Goal: Navigation & Orientation: Find specific page/section

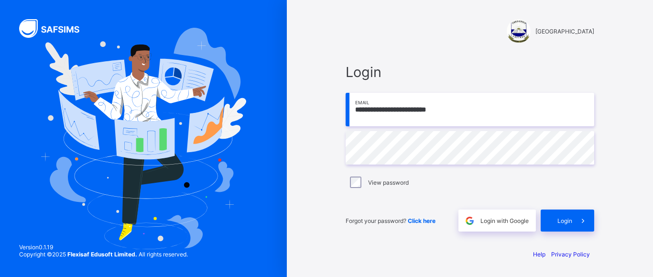
type input "**********"
click at [571, 223] on span "Login" at bounding box center [564, 220] width 15 height 7
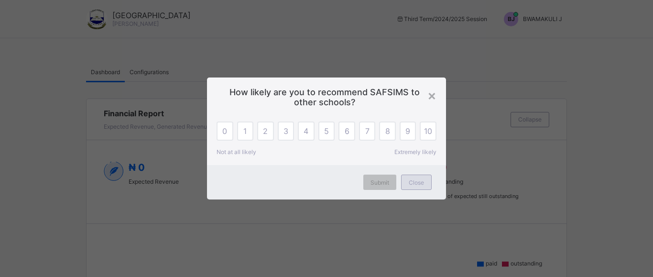
click at [420, 181] on span "Close" at bounding box center [416, 182] width 15 height 7
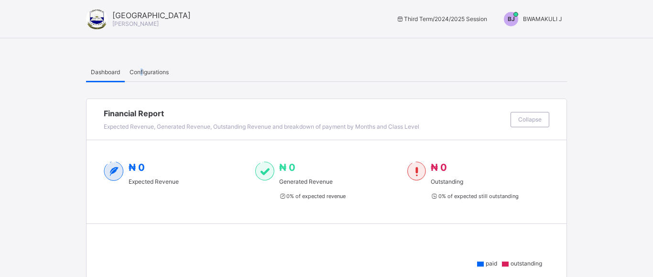
click at [142, 70] on span "Configurations" at bounding box center [148, 71] width 39 height 7
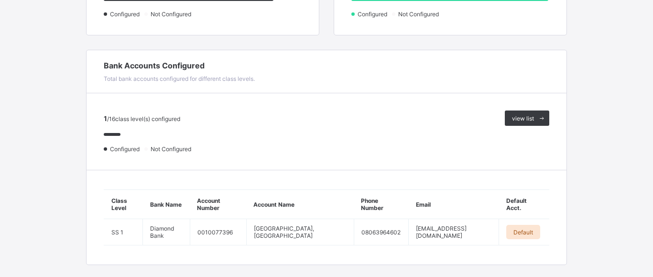
scroll to position [439, 0]
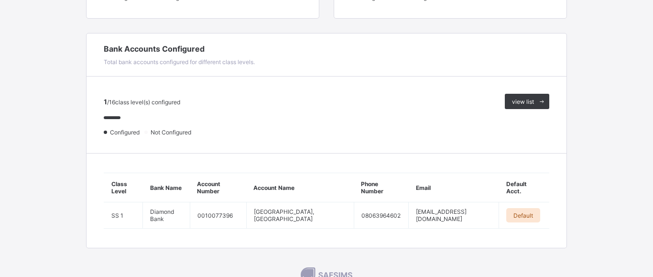
click at [170, 128] on div at bounding box center [237, 118] width 267 height 19
click at [529, 100] on span "view list" at bounding box center [523, 101] width 22 height 7
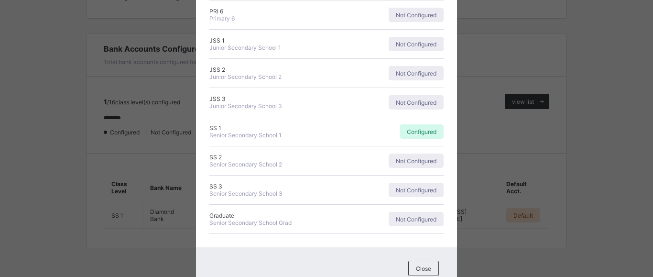
scroll to position [337, 0]
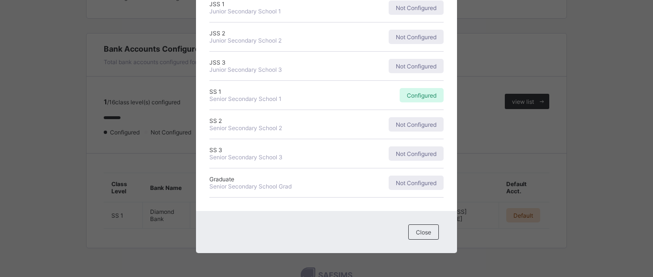
click at [427, 234] on span "Close" at bounding box center [423, 231] width 15 height 7
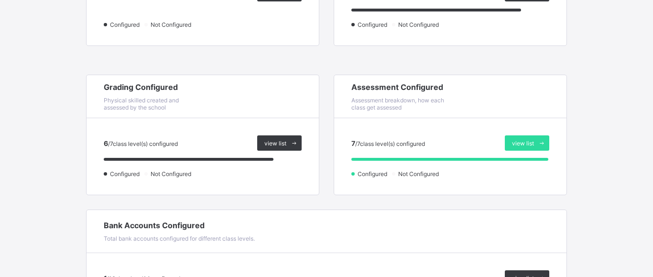
scroll to position [244, 0]
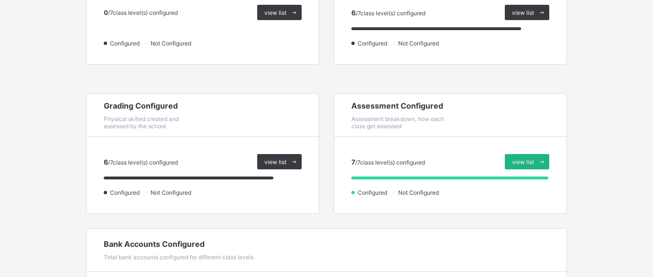
click at [523, 164] on span "view list" at bounding box center [523, 161] width 22 height 7
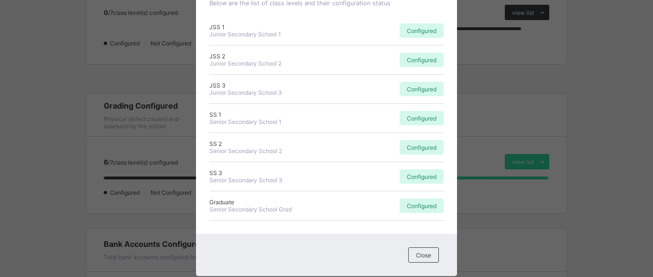
scroll to position [75, 0]
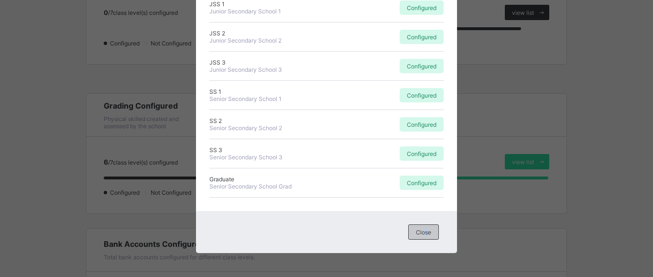
click at [427, 233] on span "Close" at bounding box center [423, 231] width 15 height 7
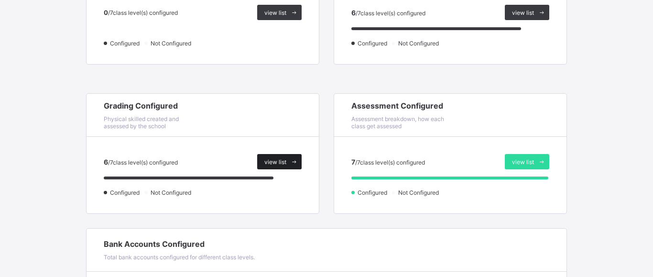
click at [280, 160] on span "view list" at bounding box center [275, 161] width 22 height 7
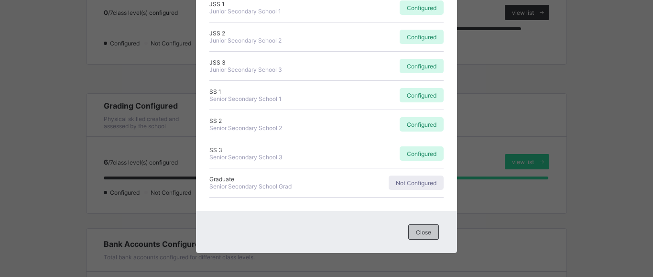
click at [418, 235] on span "Close" at bounding box center [423, 231] width 15 height 7
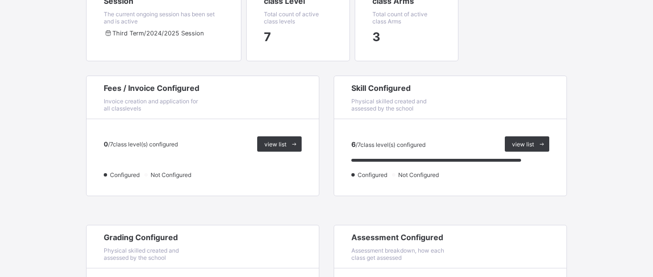
scroll to position [97, 0]
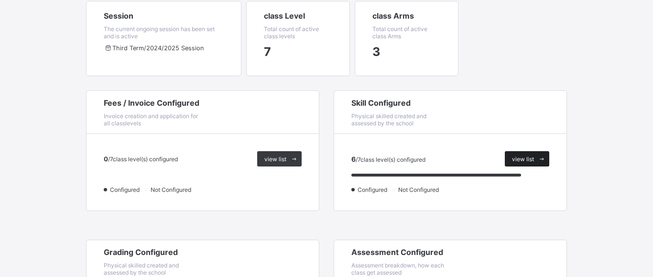
click at [523, 155] on div "view list" at bounding box center [527, 158] width 44 height 15
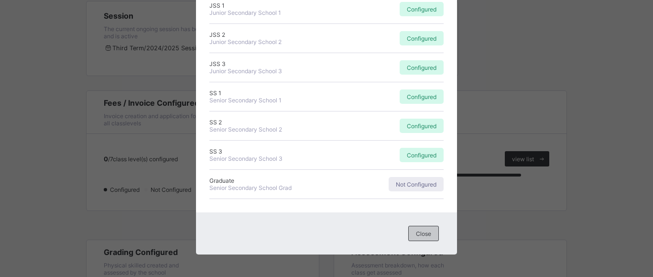
scroll to position [75, 0]
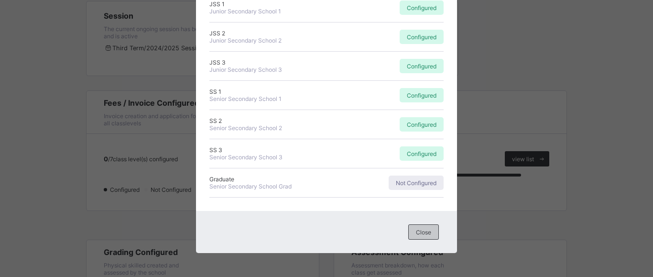
click at [427, 237] on div "Close" at bounding box center [423, 231] width 31 height 15
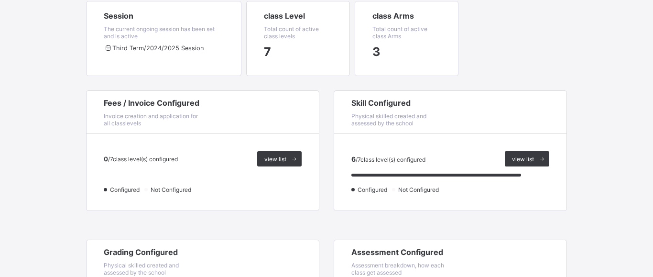
scroll to position [0, 0]
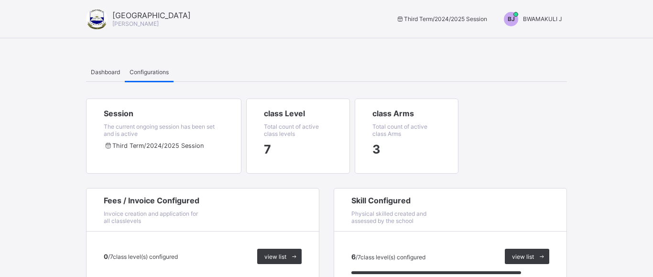
click at [413, 210] on span "Physical skilled created and assessed by the school" at bounding box center [388, 217] width 75 height 14
click at [541, 21] on span "BWAMAKULI J" at bounding box center [542, 18] width 39 height 7
click at [534, 42] on span "Switch to Admin View" at bounding box center [526, 40] width 73 height 11
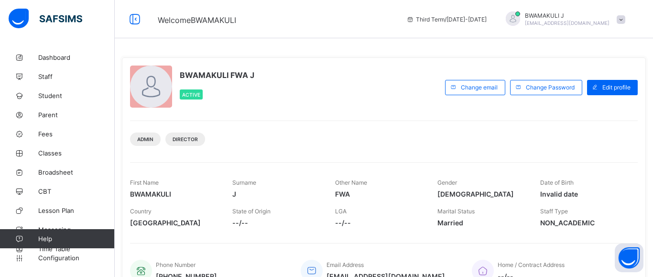
click at [621, 20] on span at bounding box center [620, 19] width 9 height 9
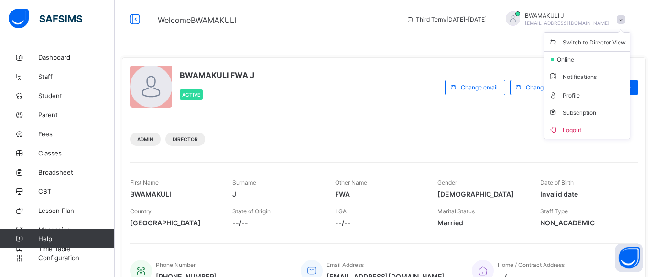
click at [459, 42] on div "BWAMAKULI FWA J Active Change email Change Password Edit profile Admin DIRECTOR…" at bounding box center [384, 248] width 538 height 496
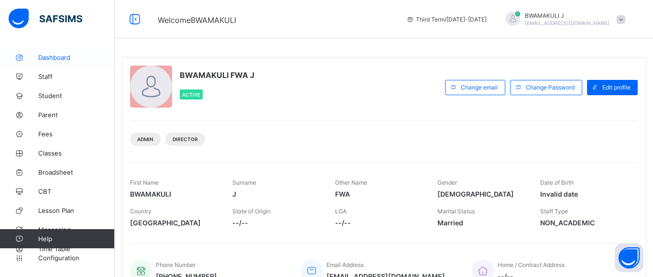
click at [61, 57] on span "Dashboard" at bounding box center [76, 58] width 76 height 8
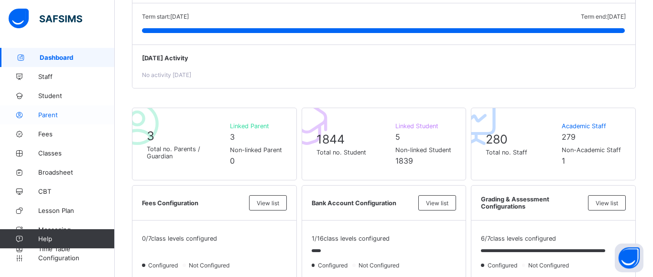
scroll to position [56, 0]
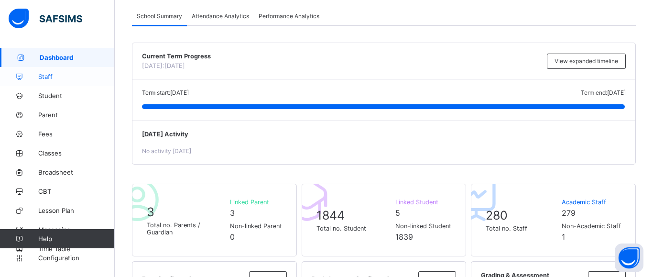
click at [49, 70] on link "Staff" at bounding box center [57, 76] width 115 height 19
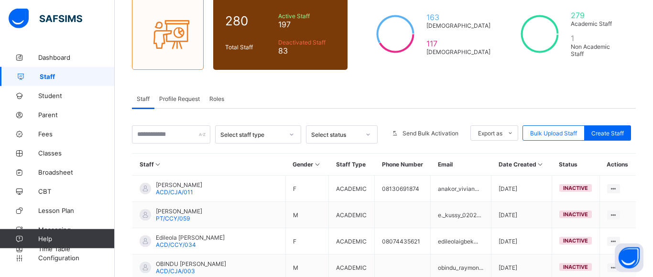
scroll to position [97, 0]
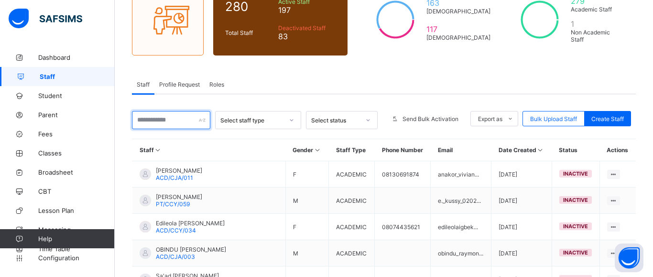
click at [174, 121] on input "text" at bounding box center [171, 120] width 78 height 18
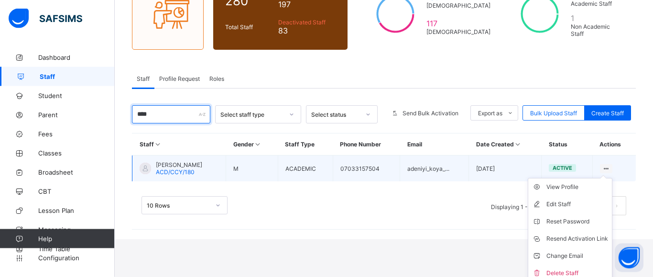
scroll to position [108, 0]
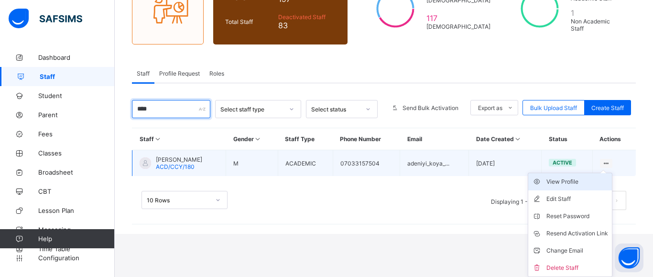
type input "****"
click at [575, 180] on div "View Profile" at bounding box center [577, 182] width 62 height 10
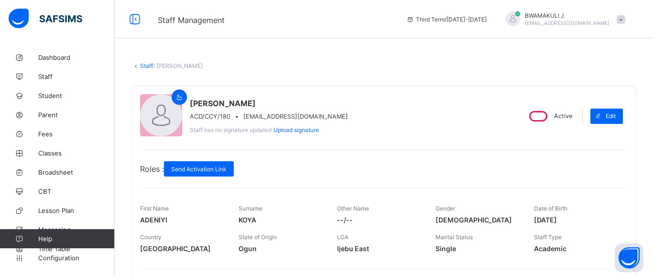
click at [180, 67] on span "/ [PERSON_NAME]" at bounding box center [178, 65] width 50 height 7
click at [145, 66] on link "Staff" at bounding box center [146, 65] width 13 height 7
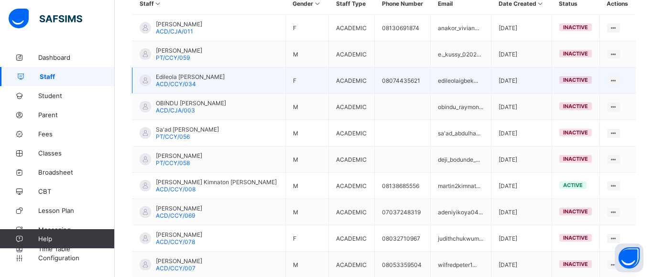
scroll to position [292, 0]
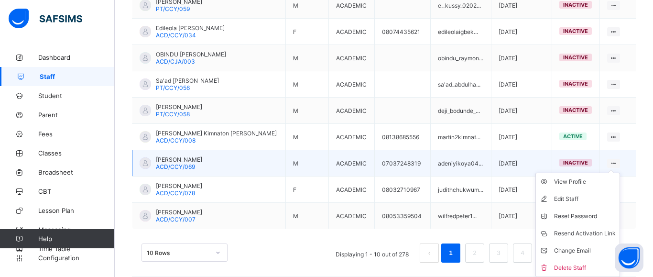
click at [609, 161] on icon at bounding box center [613, 163] width 8 height 7
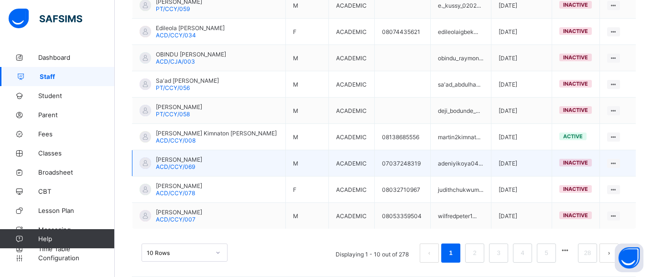
click at [408, 160] on td "07037248319" at bounding box center [403, 163] width 56 height 26
click at [445, 164] on td "adeniyikoya04..." at bounding box center [460, 163] width 61 height 26
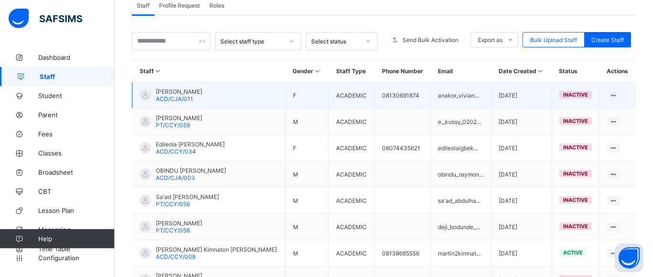
scroll to position [97, 0]
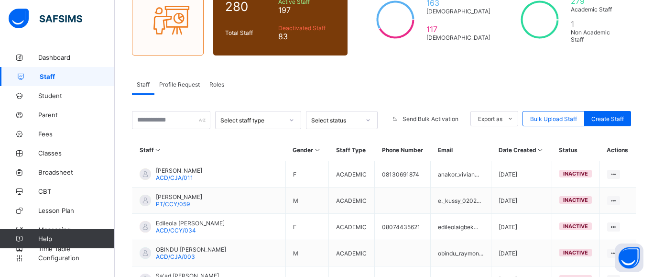
click at [369, 121] on icon at bounding box center [368, 120] width 6 height 10
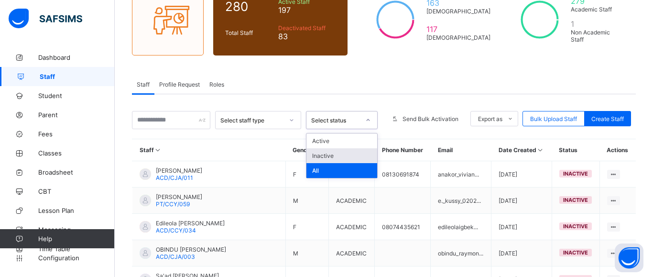
click at [340, 154] on div "Inactive" at bounding box center [341, 155] width 71 height 15
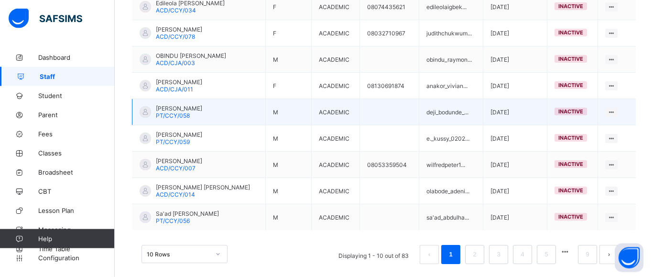
scroll to position [344, 0]
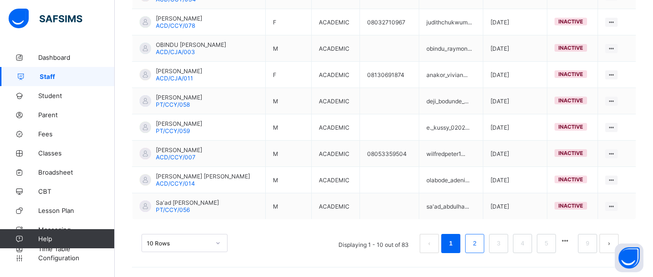
click at [476, 241] on link "2" at bounding box center [474, 243] width 9 height 12
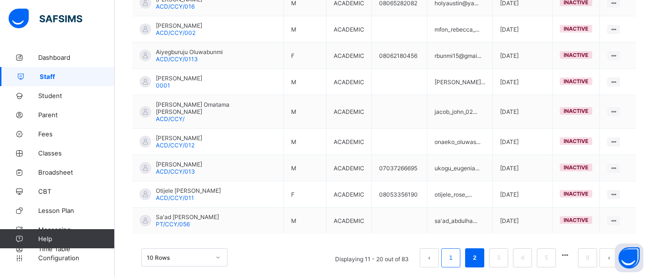
click at [452, 251] on link "1" at bounding box center [450, 257] width 9 height 12
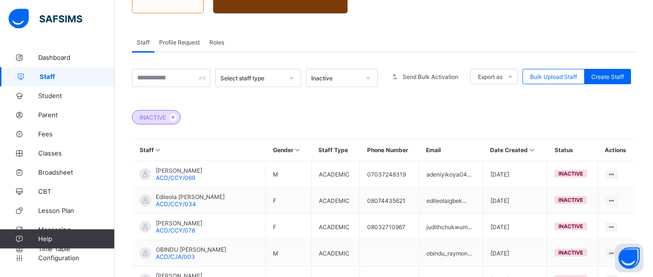
scroll to position [139, 0]
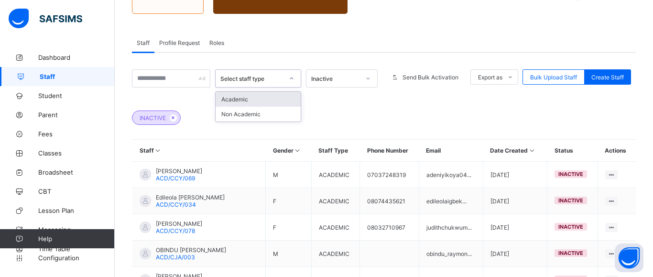
click at [283, 80] on div at bounding box center [291, 78] width 16 height 15
click at [343, 81] on div "Inactive" at bounding box center [335, 78] width 49 height 7
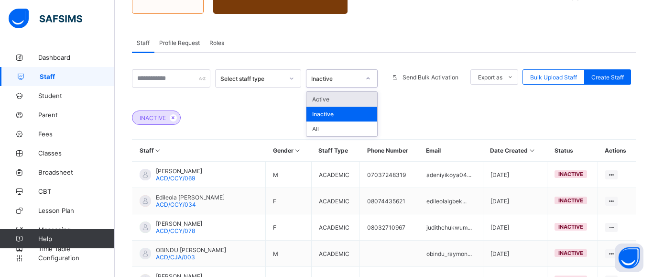
click at [521, 133] on div "Select staff type option Inactive, selected. option Active focused, 1 of 3. 3 r…" at bounding box center [384, 268] width 504 height 398
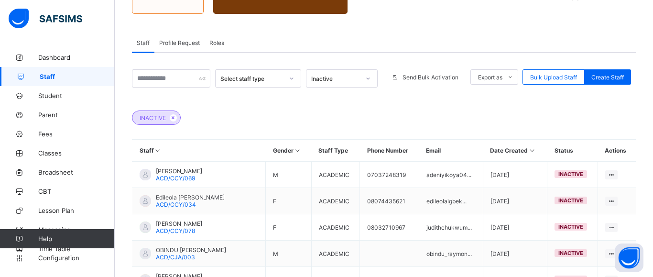
click at [175, 41] on span "Profile Request" at bounding box center [179, 42] width 41 height 7
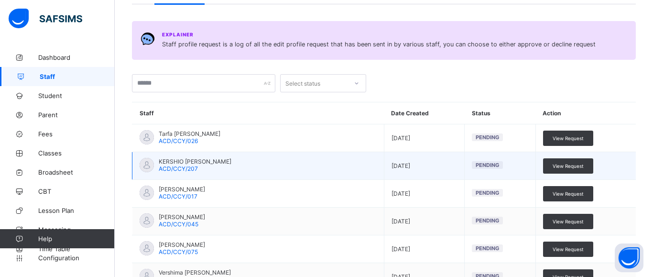
scroll to position [188, 0]
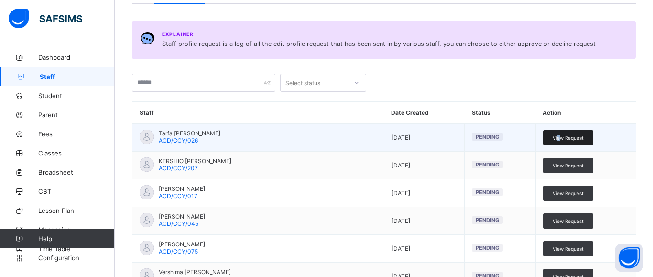
click at [558, 138] on span "View Request" at bounding box center [567, 138] width 31 height 6
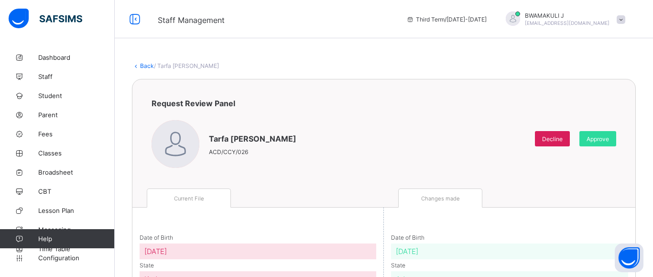
click at [141, 68] on link "Back" at bounding box center [147, 65] width 14 height 7
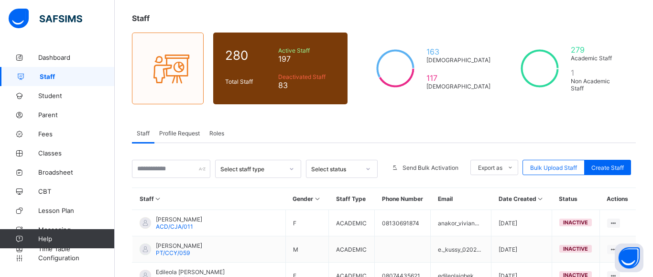
scroll to position [97, 0]
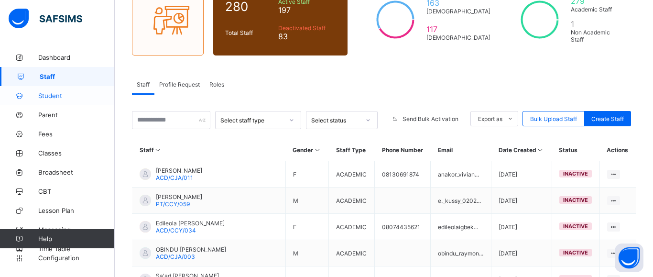
click at [48, 96] on span "Student" at bounding box center [76, 96] width 76 height 8
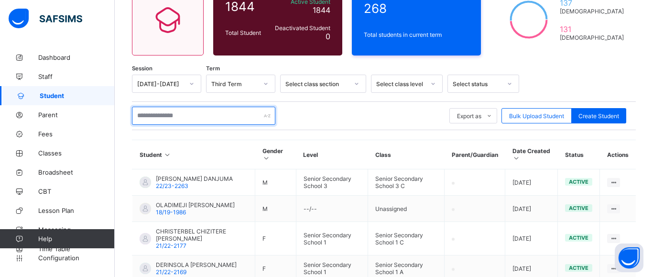
click at [187, 114] on input "text" at bounding box center [203, 116] width 143 height 18
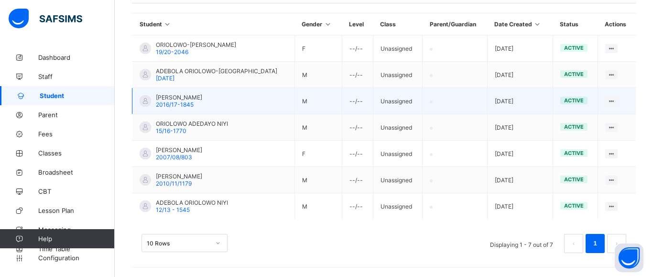
scroll to position [127, 0]
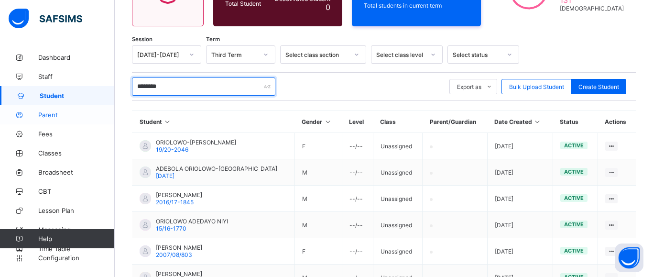
type input "********"
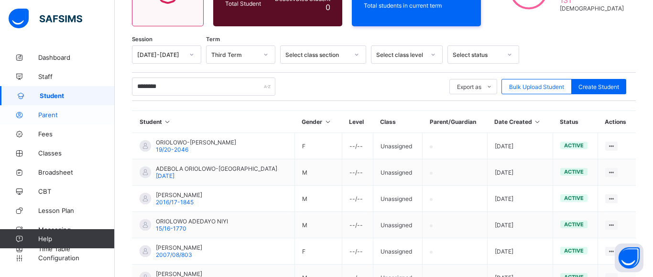
click at [53, 118] on span "Parent" at bounding box center [76, 115] width 76 height 8
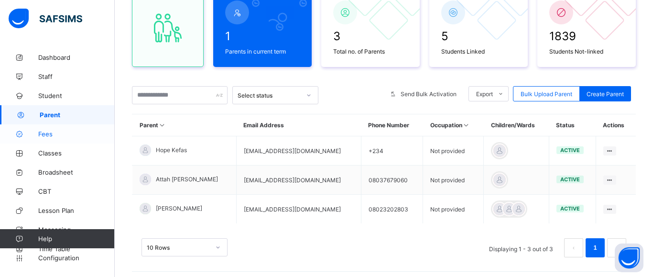
scroll to position [109, 0]
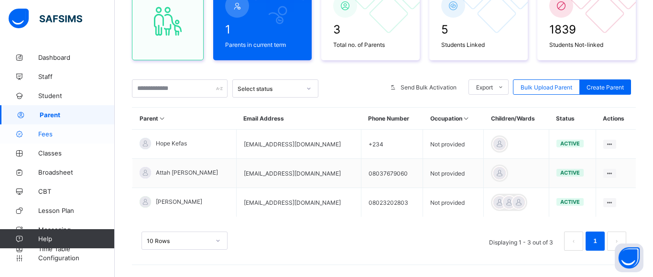
click at [47, 135] on span "Fees" at bounding box center [76, 134] width 76 height 8
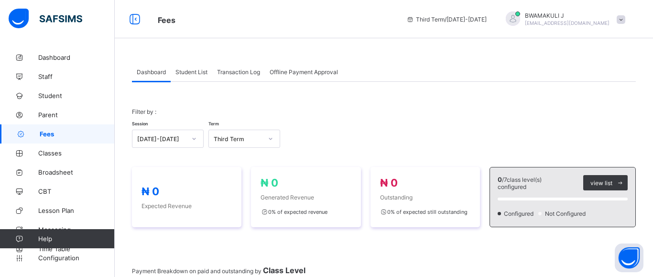
click at [198, 72] on span "Student List" at bounding box center [191, 71] width 32 height 7
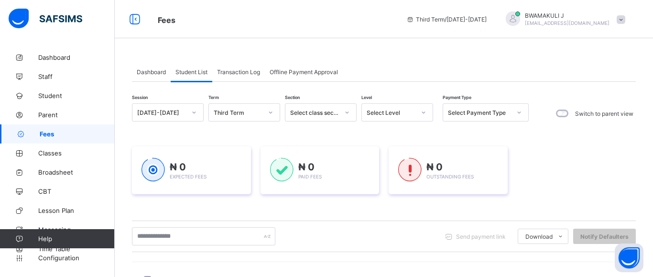
click at [234, 72] on span "Transaction Log" at bounding box center [238, 71] width 43 height 7
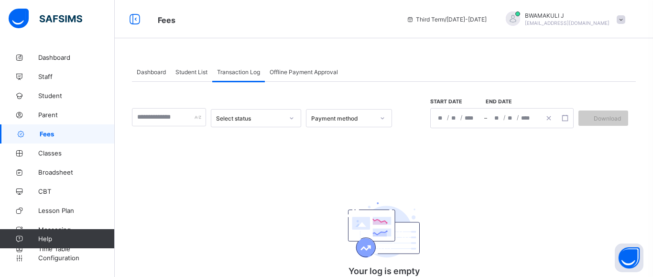
click at [307, 75] on div "Offline Payment Approval" at bounding box center [304, 71] width 78 height 19
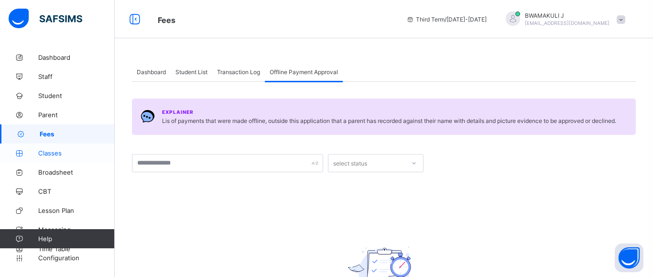
click at [50, 157] on link "Classes" at bounding box center [57, 152] width 115 height 19
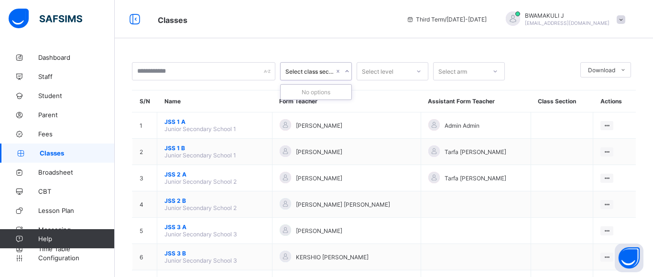
click at [305, 71] on div "Select class section" at bounding box center [309, 71] width 49 height 7
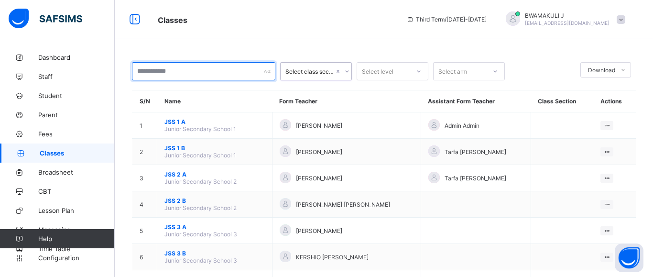
click at [196, 76] on input "text" at bounding box center [203, 71] width 143 height 18
click at [200, 72] on input "text" at bounding box center [203, 71] width 143 height 18
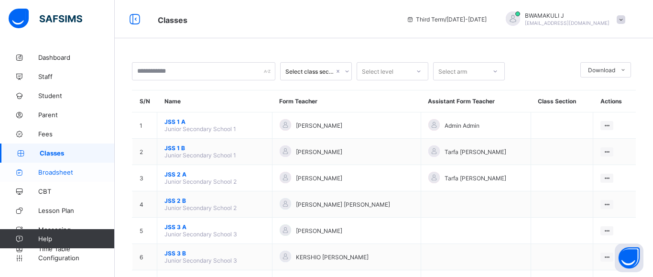
click at [46, 172] on span "Broadsheet" at bounding box center [76, 172] width 76 height 8
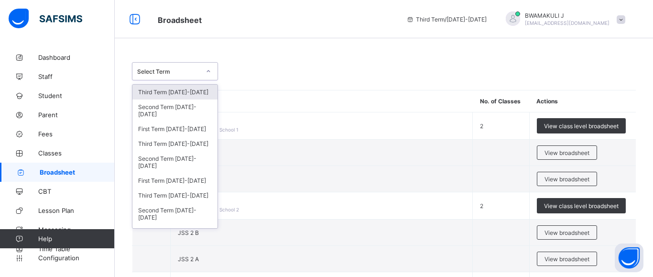
click at [204, 69] on div at bounding box center [208, 71] width 16 height 15
click at [267, 69] on div "option Third Term [DATE]-[DATE] focused, 1 of 42. 42 results available. Use Up …" at bounding box center [384, 71] width 504 height 18
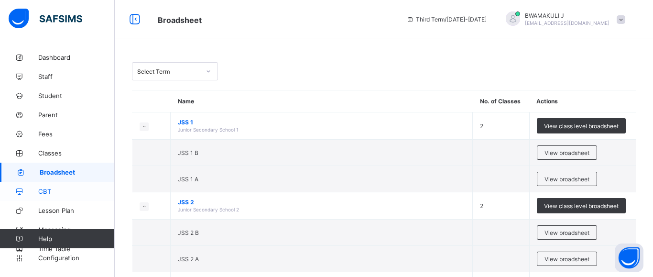
click at [41, 187] on span "CBT" at bounding box center [76, 191] width 76 height 8
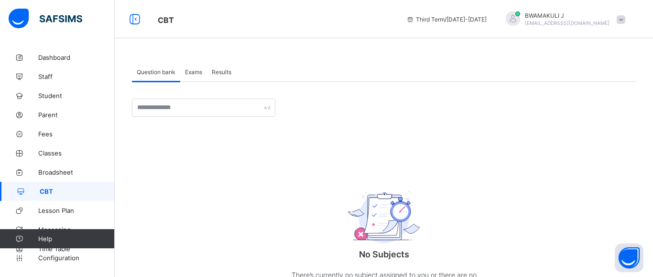
click at [197, 65] on div "Exams" at bounding box center [193, 71] width 27 height 19
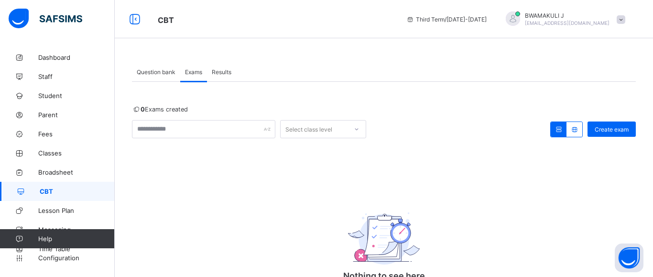
click at [226, 70] on span "Results" at bounding box center [222, 71] width 20 height 7
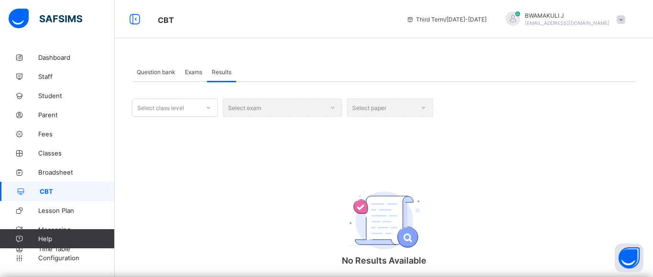
click at [201, 109] on div at bounding box center [208, 107] width 16 height 15
click at [62, 213] on span "Lesson Plan" at bounding box center [76, 210] width 76 height 8
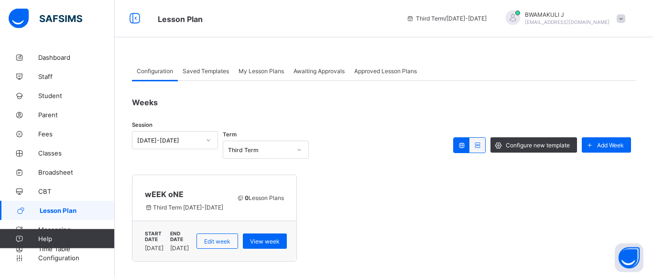
scroll to position [1, 0]
click at [280, 238] on span "View week" at bounding box center [265, 240] width 30 height 7
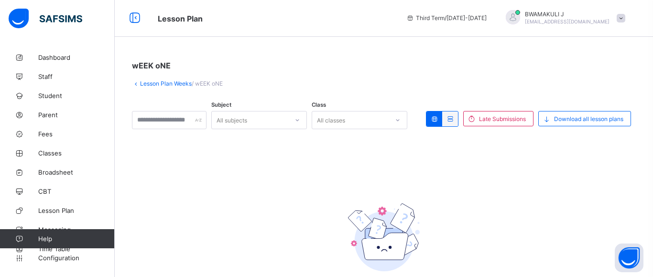
click at [200, 83] on span "/ wEEK oNE" at bounding box center [207, 83] width 31 height 7
click at [171, 82] on link "Lesson Plan Weeks" at bounding box center [166, 83] width 52 height 7
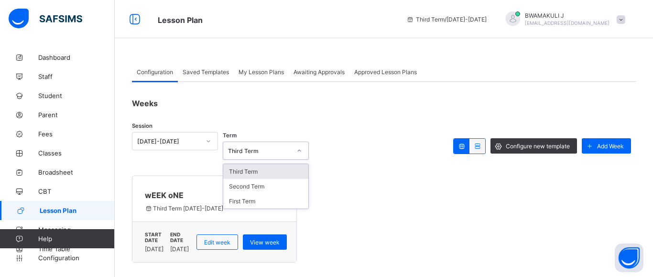
click at [293, 151] on div at bounding box center [299, 150] width 16 height 15
click at [294, 150] on div at bounding box center [299, 150] width 16 height 15
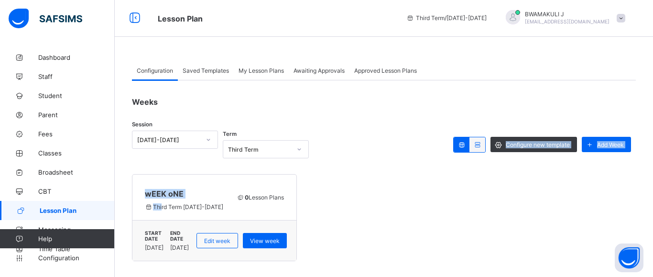
drag, startPoint x: 32, startPoint y: 233, endPoint x: 165, endPoint y: 214, distance: 134.3
click at [115, 215] on div "Dashboard Staff Student Parent Fees Classes Broadsheet CBT Lesson Plan Messagin…" at bounding box center [57, 138] width 115 height 277
click at [101, 201] on link "Lesson Plan" at bounding box center [57, 210] width 115 height 19
click at [44, 227] on span "Messaging" at bounding box center [76, 230] width 76 height 8
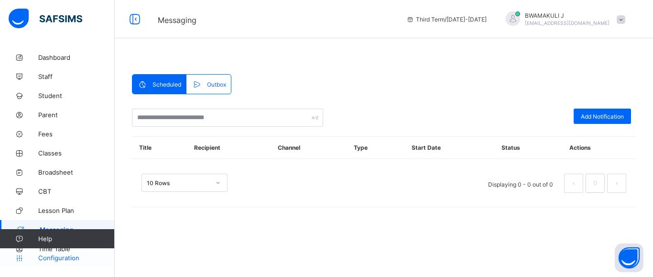
click at [63, 248] on link "Configuration" at bounding box center [57, 257] width 114 height 19
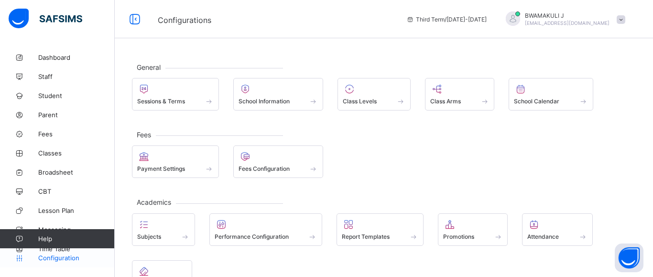
click at [65, 249] on link "Configuration" at bounding box center [57, 257] width 114 height 19
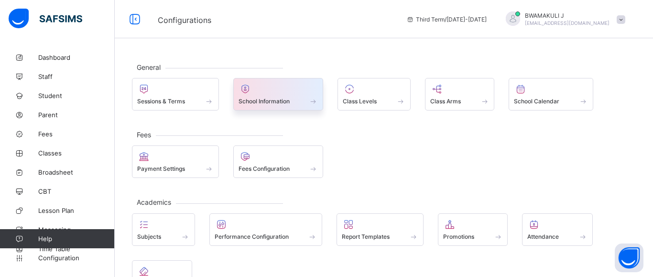
click at [308, 96] on span at bounding box center [278, 96] width 80 height 2
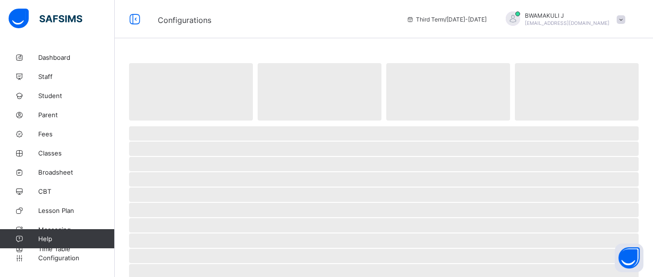
select select "**"
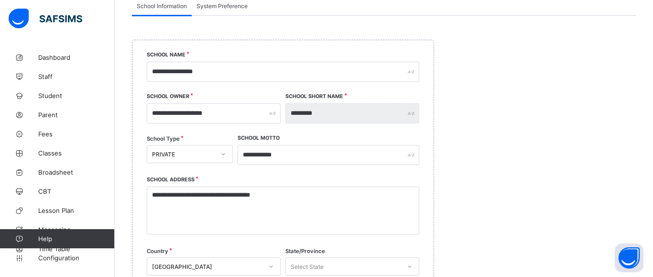
scroll to position [97, 0]
click at [236, 116] on input "**********" at bounding box center [214, 113] width 134 height 20
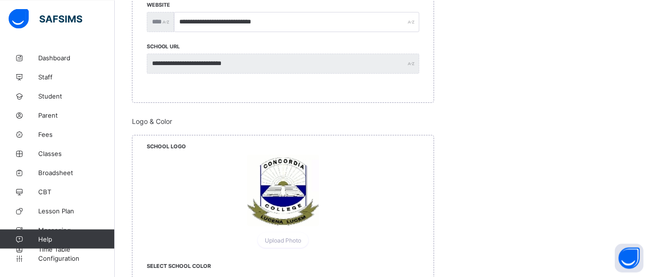
scroll to position [390, 0]
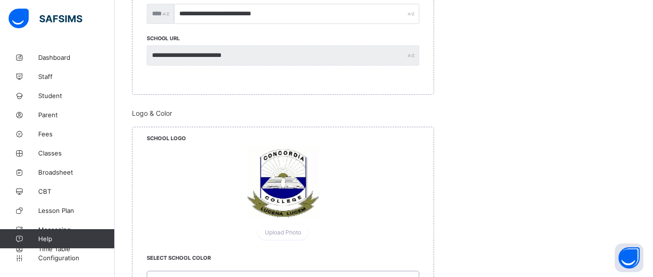
click at [290, 192] on div at bounding box center [283, 182] width 72 height 72
click at [280, 187] on div at bounding box center [283, 182] width 72 height 72
click at [272, 190] on div at bounding box center [283, 182] width 72 height 72
click at [348, 173] on div at bounding box center [283, 182] width 272 height 73
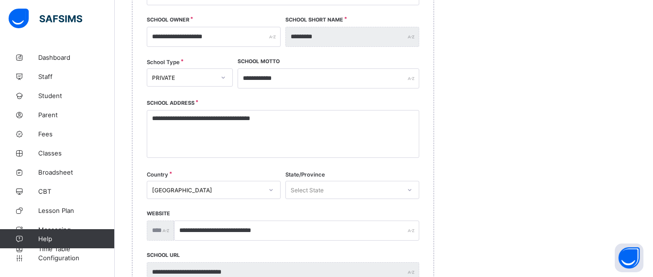
scroll to position [0, 0]
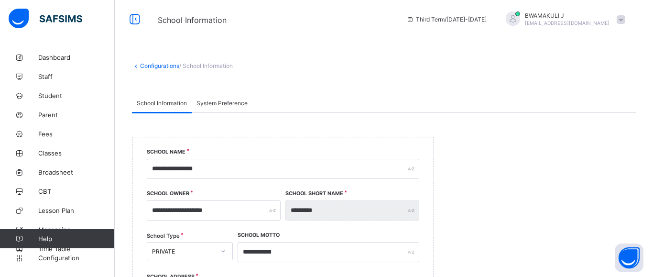
click at [228, 103] on span "System Preference" at bounding box center [221, 102] width 51 height 7
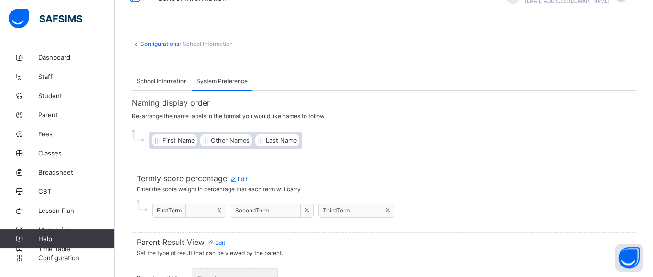
scroll to position [42, 0]
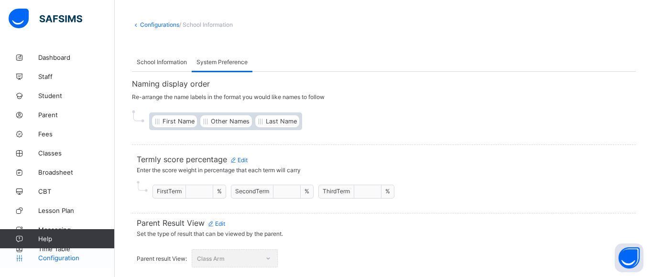
click at [47, 260] on span "Configuration" at bounding box center [76, 258] width 76 height 8
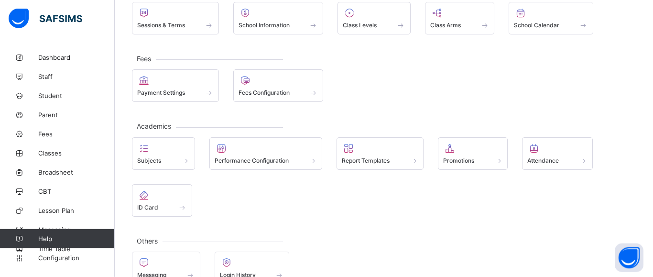
scroll to position [97, 0]
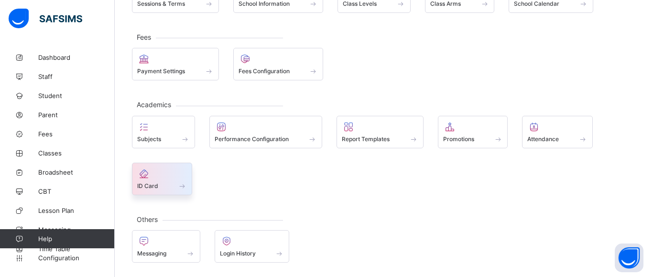
click at [159, 177] on div at bounding box center [162, 173] width 50 height 11
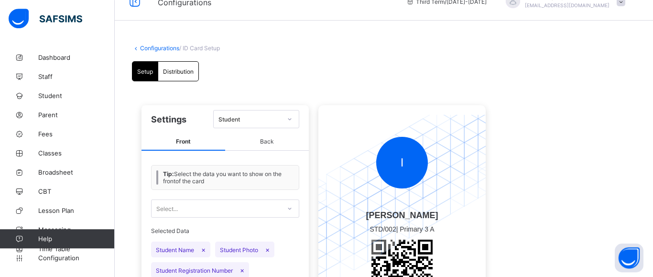
scroll to position [10, 0]
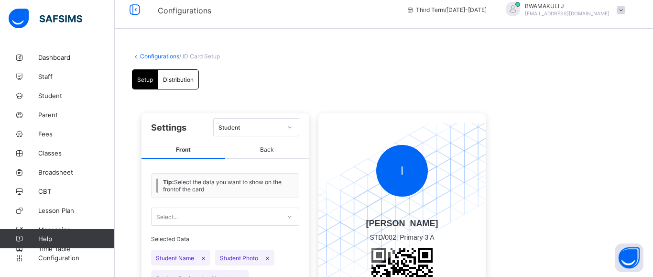
click at [273, 144] on span "Back" at bounding box center [267, 150] width 84 height 18
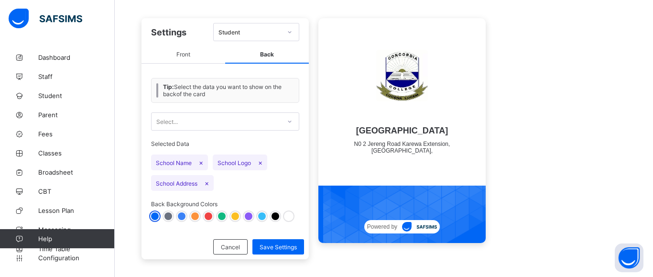
scroll to position [116, 0]
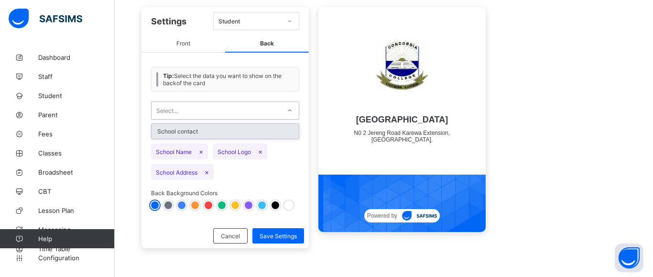
click at [265, 109] on div "Select..." at bounding box center [215, 110] width 129 height 13
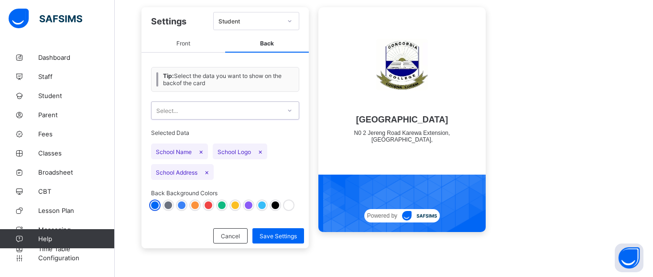
click at [266, 109] on div "Select..." at bounding box center [215, 110] width 129 height 13
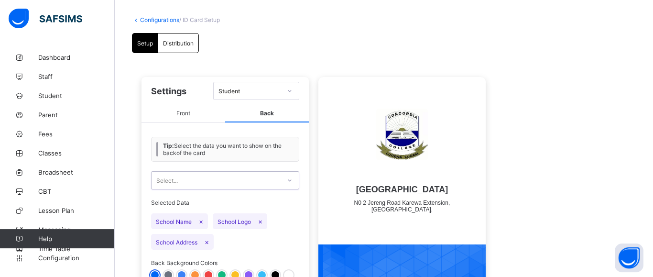
scroll to position [0, 0]
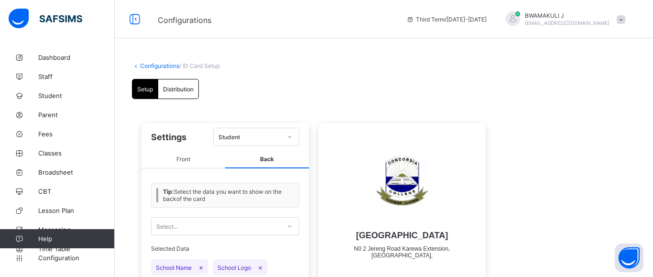
click at [189, 158] on span "Front" at bounding box center [183, 160] width 84 height 18
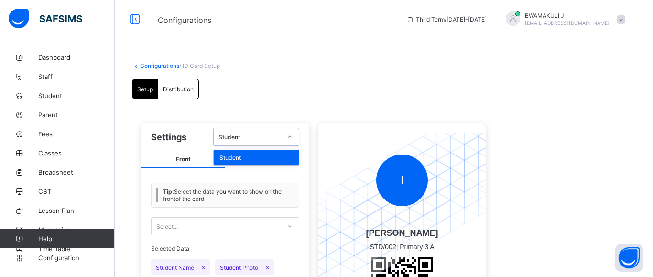
click at [265, 139] on div "Student" at bounding box center [249, 136] width 63 height 7
click at [265, 138] on div "Student" at bounding box center [249, 136] width 63 height 7
click at [168, 66] on link "Configurations" at bounding box center [159, 65] width 39 height 7
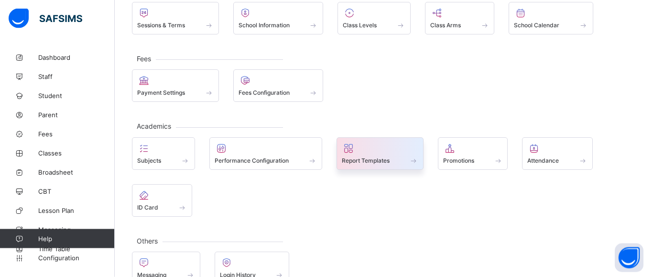
scroll to position [97, 0]
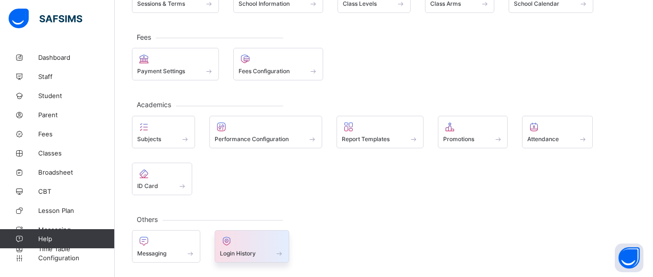
click at [236, 244] on div at bounding box center [252, 240] width 65 height 11
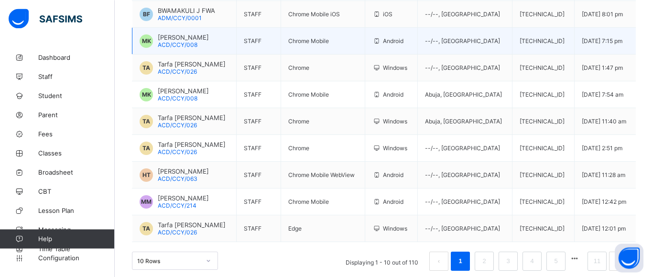
scroll to position [177, 0]
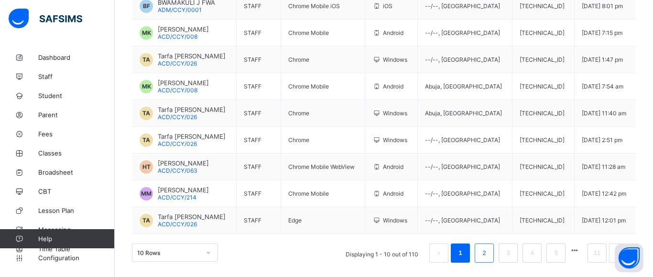
click at [482, 248] on link "2" at bounding box center [483, 253] width 9 height 12
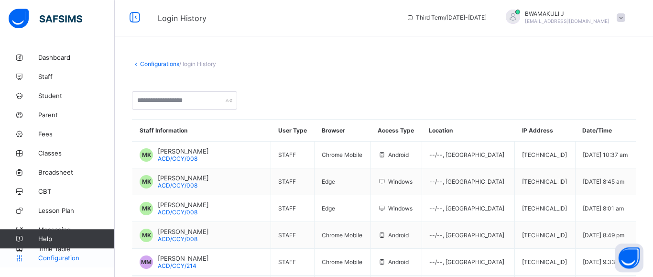
scroll to position [0, 0]
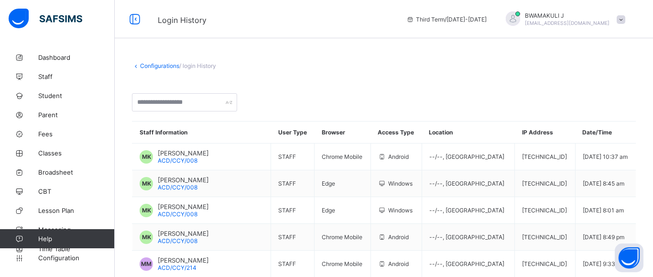
click at [57, 14] on img at bounding box center [46, 19] width 74 height 20
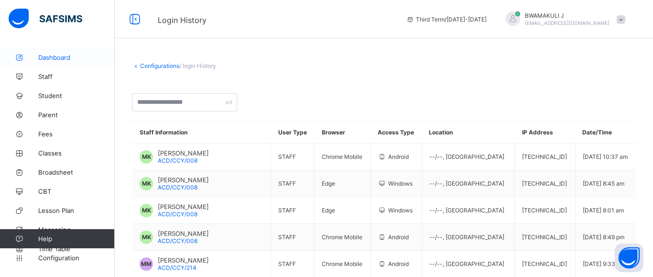
drag, startPoint x: 42, startPoint y: 58, endPoint x: 88, endPoint y: 52, distance: 46.8
click at [42, 59] on span "Dashboard" at bounding box center [76, 58] width 76 height 8
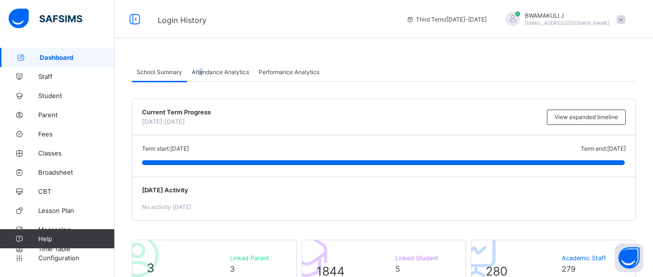
click at [202, 71] on span "Attendance Analytics" at bounding box center [220, 71] width 57 height 7
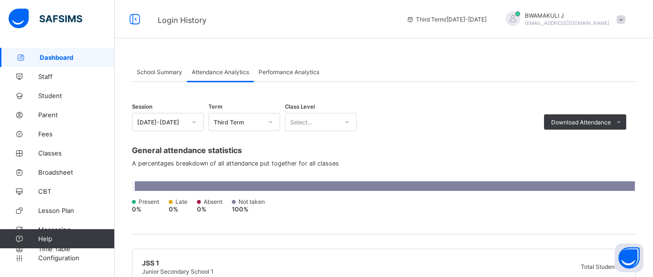
click at [269, 71] on span "Performance Analytics" at bounding box center [288, 71] width 61 height 7
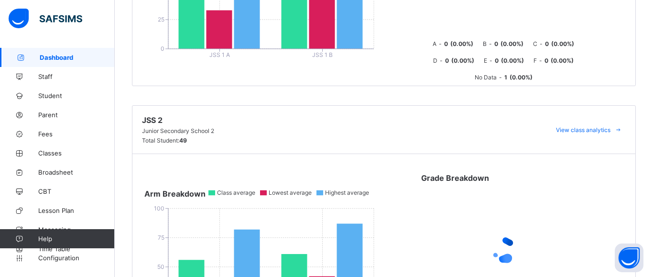
scroll to position [341, 0]
click at [25, 14] on img at bounding box center [46, 19] width 74 height 20
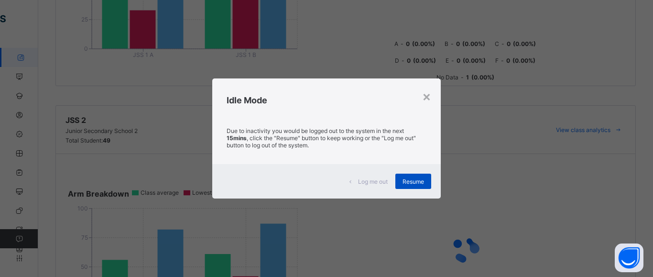
click at [418, 180] on span "Resume" at bounding box center [413, 181] width 22 height 7
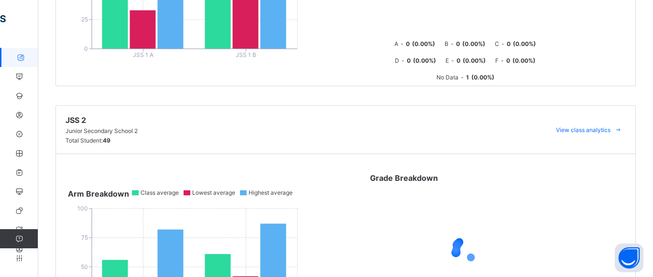
scroll to position [146, 0]
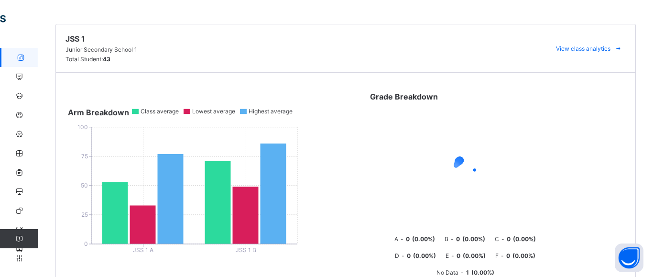
click at [15, 58] on icon at bounding box center [20, 57] width 38 height 7
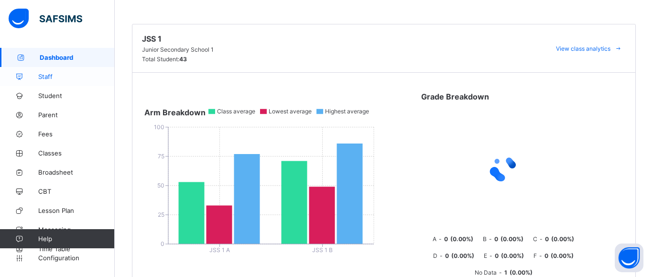
click at [43, 78] on span "Staff" at bounding box center [76, 77] width 76 height 8
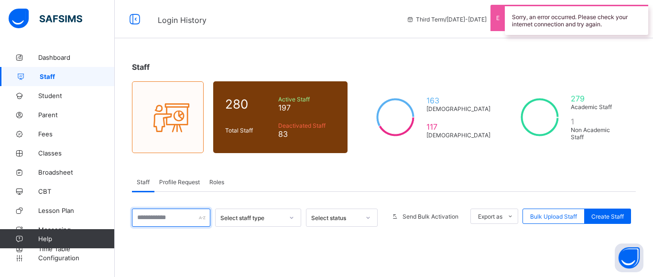
click at [181, 220] on input "text" at bounding box center [171, 217] width 78 height 18
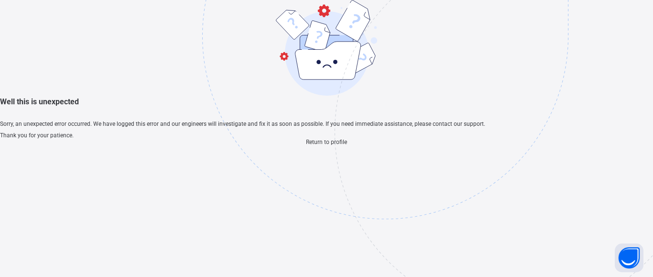
scroll to position [29, 0]
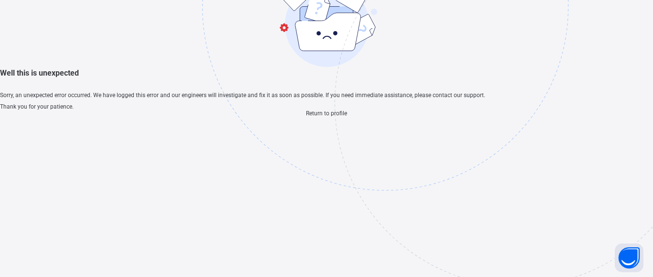
click at [330, 117] on span "Return to profile" at bounding box center [326, 113] width 41 height 7
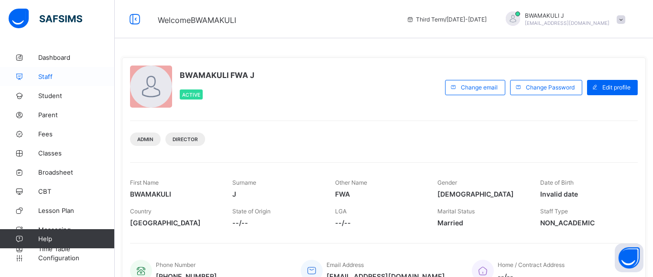
click at [44, 78] on span "Staff" at bounding box center [76, 77] width 76 height 8
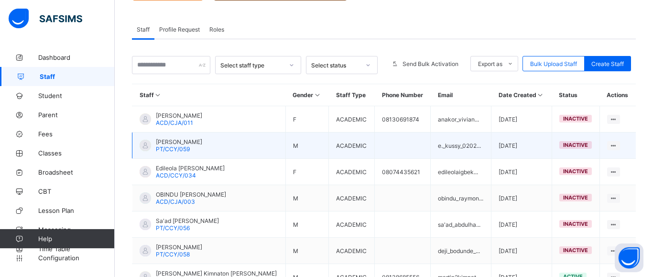
scroll to position [146, 0]
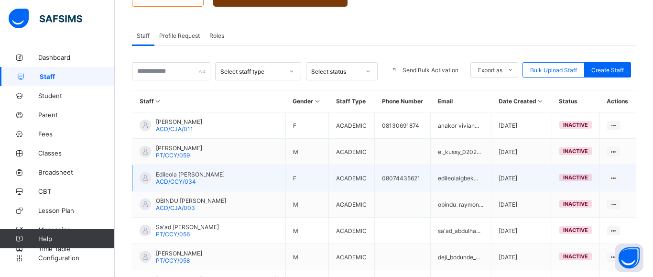
click at [172, 181] on span "ACD/CCY/034" at bounding box center [176, 181] width 40 height 7
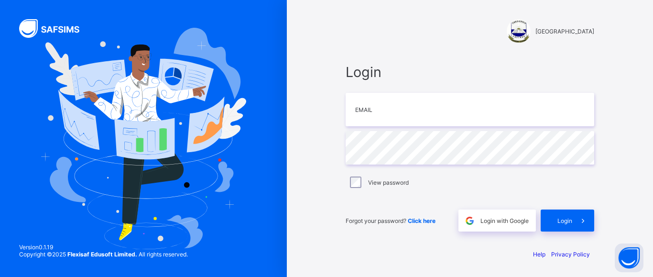
type input "**********"
